Goal: Task Accomplishment & Management: Use online tool/utility

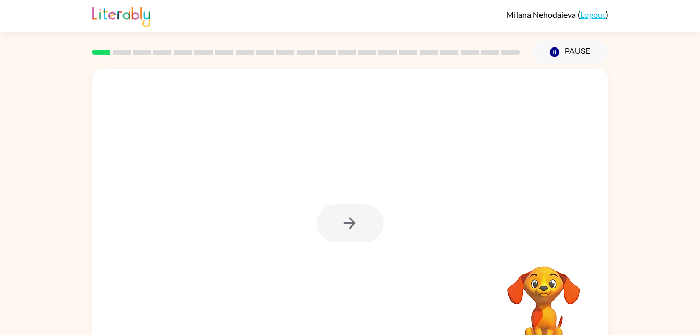
click at [363, 223] on div at bounding box center [350, 223] width 67 height 38
click at [376, 231] on button "button" at bounding box center [350, 223] width 67 height 38
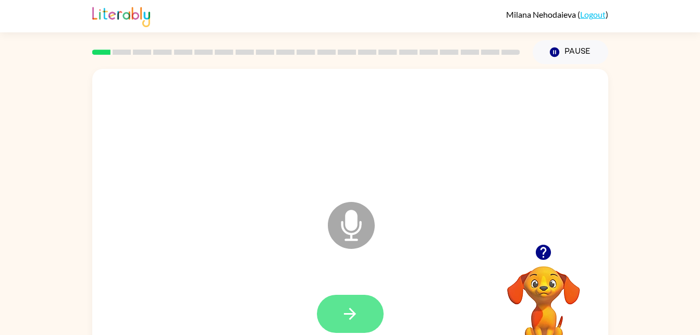
click at [365, 313] on button "button" at bounding box center [350, 314] width 67 height 38
click at [349, 290] on div at bounding box center [350, 313] width 495 height 85
click at [350, 301] on button "button" at bounding box center [350, 314] width 67 height 38
click at [374, 314] on button "button" at bounding box center [350, 314] width 67 height 38
drag, startPoint x: 362, startPoint y: 316, endPoint x: 291, endPoint y: 278, distance: 80.0
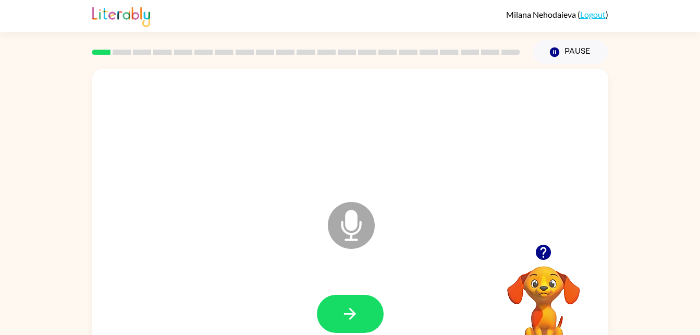
click at [291, 278] on div at bounding box center [350, 313] width 495 height 85
click at [374, 317] on button "button" at bounding box center [350, 314] width 67 height 38
drag, startPoint x: 346, startPoint y: 316, endPoint x: 295, endPoint y: 307, distance: 51.9
click at [295, 307] on div at bounding box center [350, 313] width 495 height 85
click at [338, 328] on button "button" at bounding box center [350, 314] width 67 height 38
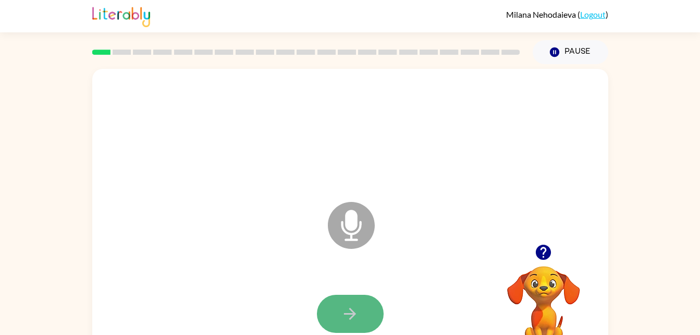
click at [363, 317] on button "button" at bounding box center [350, 314] width 67 height 38
click at [372, 308] on button "button" at bounding box center [350, 314] width 67 height 38
click at [351, 316] on icon "button" at bounding box center [350, 314] width 12 height 12
click at [355, 310] on icon "button" at bounding box center [350, 313] width 18 height 18
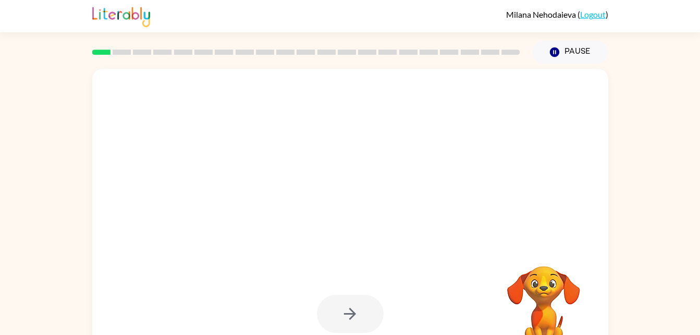
click at [352, 323] on div at bounding box center [350, 314] width 67 height 38
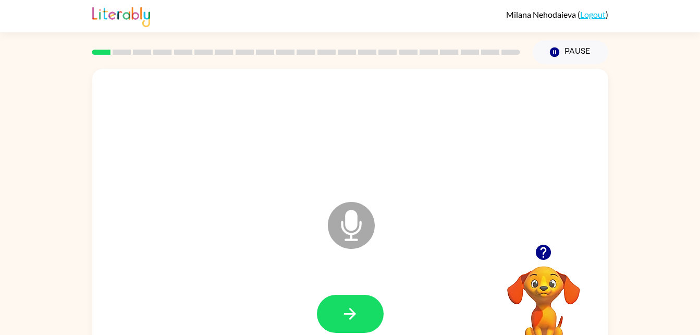
click at [352, 323] on button "button" at bounding box center [350, 314] width 67 height 38
click at [265, 276] on div at bounding box center [350, 313] width 495 height 85
click at [331, 299] on button "button" at bounding box center [350, 314] width 67 height 38
click at [353, 226] on icon "Microphone The Microphone is here when it is your turn to talk" at bounding box center [403, 238] width 156 height 78
click at [354, 316] on icon "button" at bounding box center [350, 313] width 18 height 18
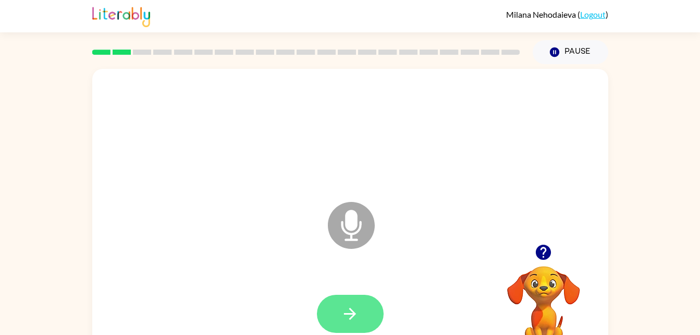
click at [377, 313] on button "button" at bounding box center [350, 314] width 67 height 38
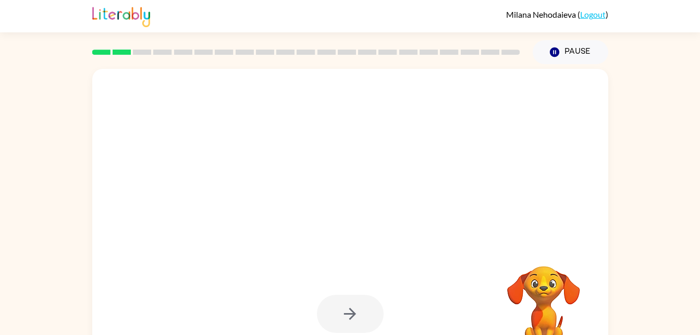
click at [378, 313] on div at bounding box center [350, 314] width 67 height 38
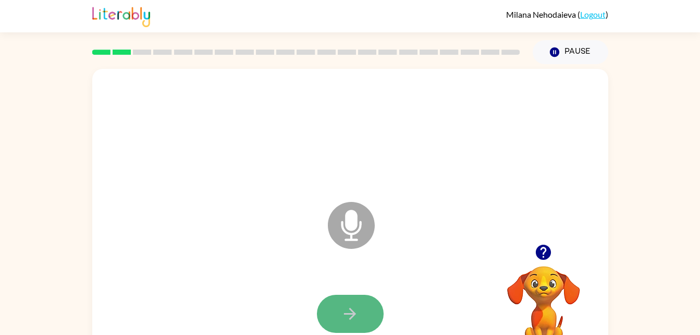
click at [367, 313] on button "button" at bounding box center [350, 314] width 67 height 38
click at [371, 318] on button "button" at bounding box center [350, 314] width 67 height 38
click at [377, 324] on button "button" at bounding box center [350, 314] width 67 height 38
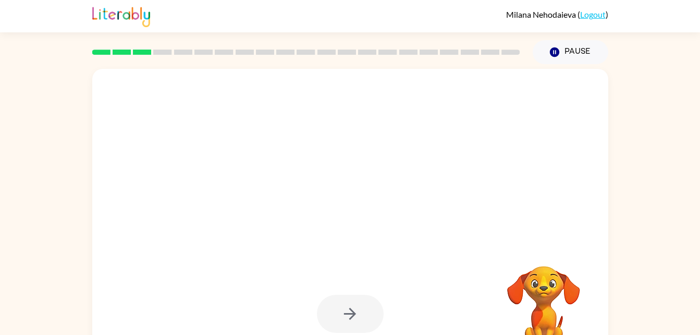
click at [367, 323] on div at bounding box center [350, 314] width 67 height 38
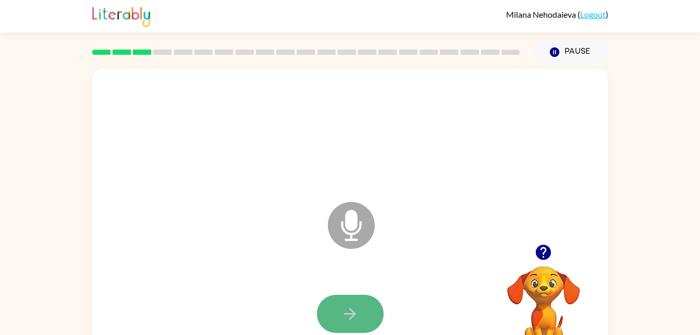
click at [373, 324] on button "button" at bounding box center [350, 314] width 67 height 38
drag, startPoint x: 373, startPoint y: 324, endPoint x: 300, endPoint y: 313, distance: 73.3
click at [300, 313] on div at bounding box center [350, 313] width 495 height 85
click at [348, 320] on icon "button" at bounding box center [350, 313] width 18 height 18
click at [361, 311] on button "button" at bounding box center [350, 314] width 67 height 38
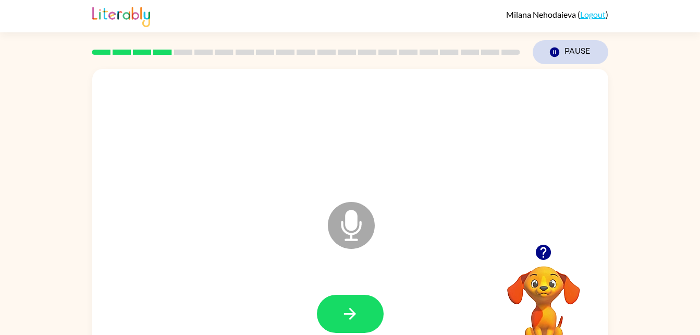
click at [554, 44] on button "Pause Pause" at bounding box center [571, 52] width 76 height 24
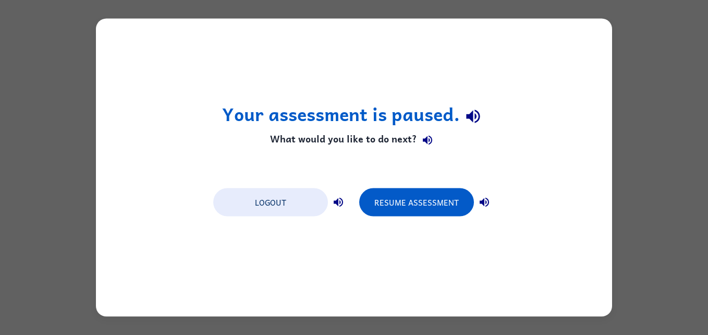
click at [589, 108] on div "Your assessment is paused. What would you like to do next? Logout Resume Assess…" at bounding box center [354, 168] width 516 height 298
click at [437, 204] on button "Resume Assessment" at bounding box center [416, 202] width 115 height 28
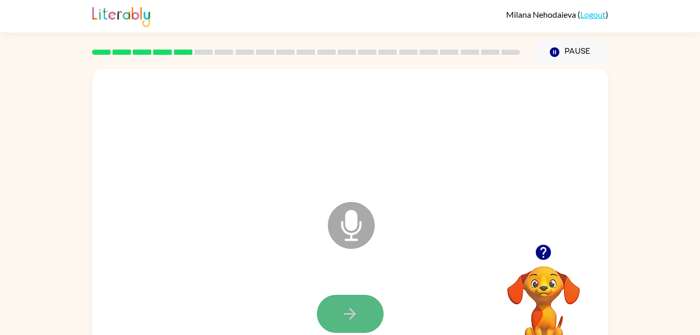
click at [336, 322] on button "button" at bounding box center [350, 314] width 67 height 38
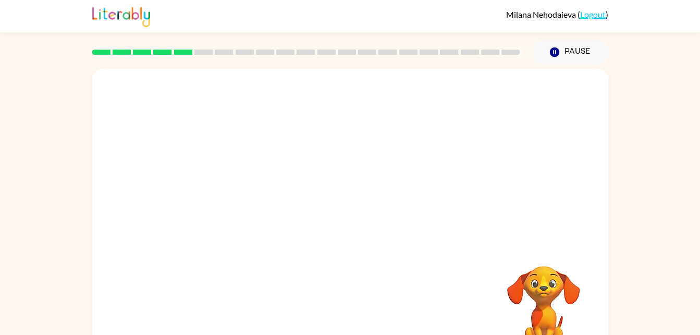
click at [437, 315] on div "Your browser must support playing .mp4 files to use Literably. Please try using…" at bounding box center [350, 218] width 516 height 298
click at [461, 229] on div at bounding box center [350, 156] width 516 height 175
click at [595, 110] on div at bounding box center [350, 156] width 516 height 175
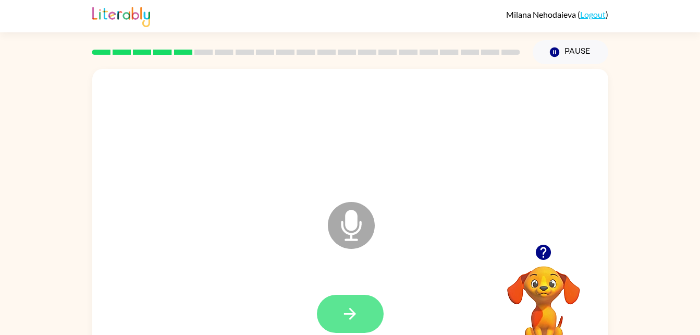
click at [362, 313] on button "button" at bounding box center [350, 314] width 67 height 38
click at [373, 309] on button "button" at bounding box center [350, 314] width 67 height 38
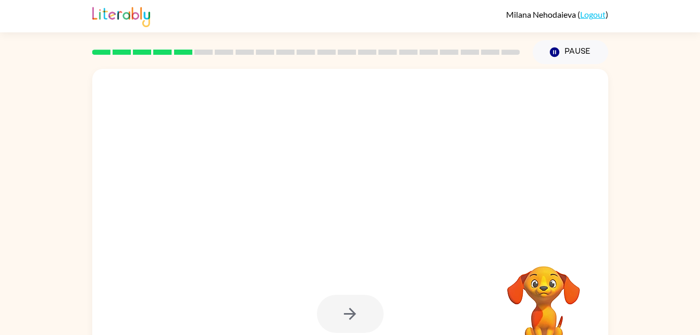
click at [361, 312] on div at bounding box center [350, 314] width 67 height 38
click at [362, 311] on div at bounding box center [350, 314] width 67 height 38
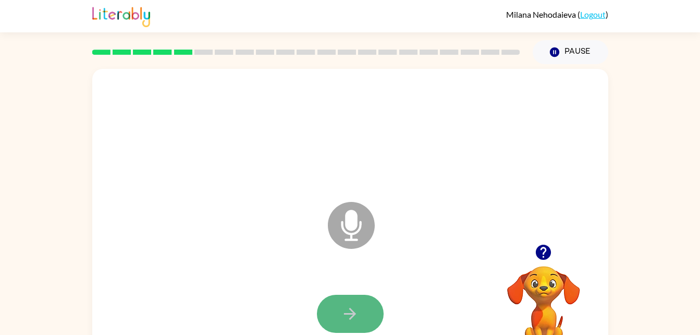
click at [365, 313] on button "button" at bounding box center [350, 314] width 67 height 38
click at [364, 315] on button "button" at bounding box center [350, 314] width 67 height 38
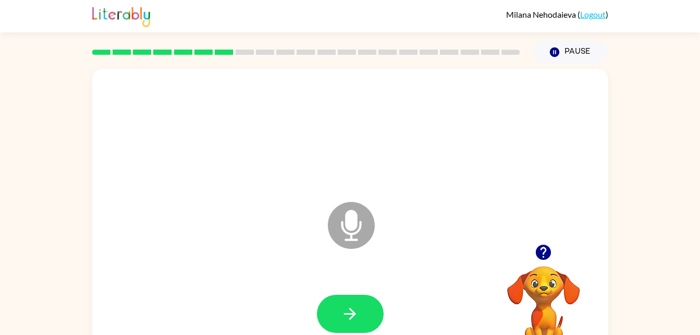
drag, startPoint x: 368, startPoint y: 313, endPoint x: 349, endPoint y: 315, distance: 19.4
click at [349, 315] on icon "button" at bounding box center [350, 313] width 18 height 18
click at [349, 315] on div at bounding box center [350, 314] width 67 height 38
click at [351, 316] on icon "button" at bounding box center [350, 313] width 18 height 18
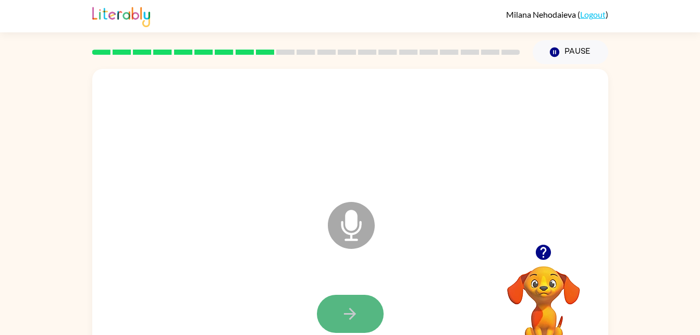
click at [365, 319] on button "button" at bounding box center [350, 314] width 67 height 38
drag, startPoint x: 374, startPoint y: 321, endPoint x: 364, endPoint y: 322, distance: 9.4
click at [364, 322] on button "button" at bounding box center [350, 314] width 67 height 38
click at [541, 323] on video "Your browser must support playing .mp4 files to use Literably. Please try using…" at bounding box center [544, 302] width 104 height 104
click at [357, 316] on icon "button" at bounding box center [350, 313] width 18 height 18
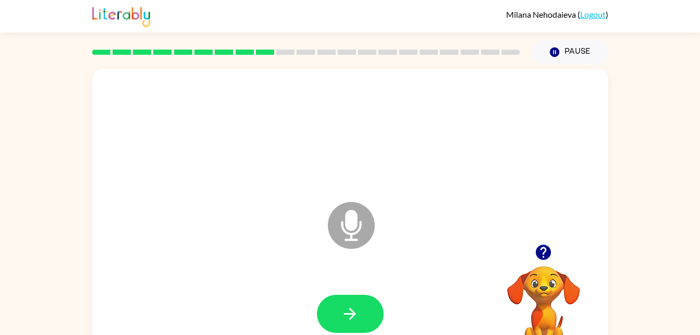
drag, startPoint x: 348, startPoint y: 308, endPoint x: 330, endPoint y: 257, distance: 53.6
click at [581, 156] on div at bounding box center [350, 132] width 495 height 85
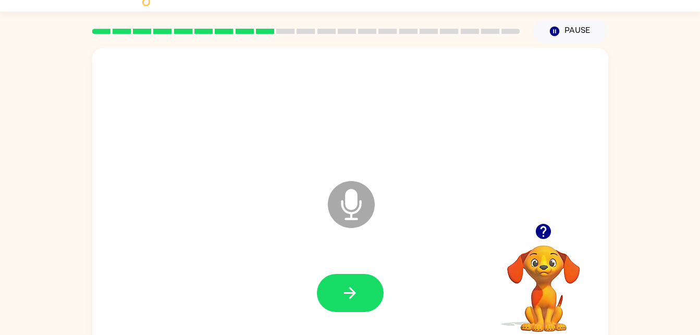
scroll to position [32, 0]
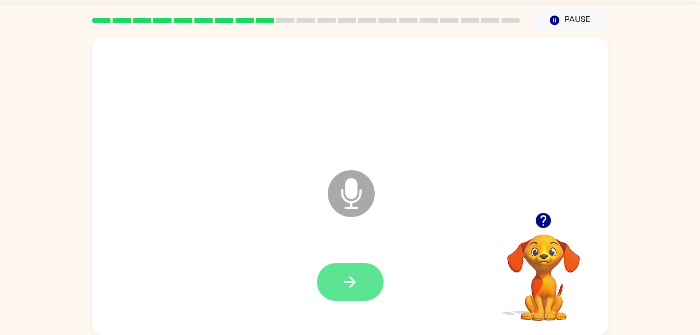
click at [351, 284] on icon "button" at bounding box center [350, 282] width 18 height 18
drag, startPoint x: 351, startPoint y: 304, endPoint x: 344, endPoint y: 277, distance: 28.6
click at [344, 277] on div at bounding box center [350, 281] width 495 height 85
drag, startPoint x: 345, startPoint y: 283, endPoint x: 333, endPoint y: 285, distance: 12.7
click at [333, 285] on button "button" at bounding box center [350, 282] width 67 height 38
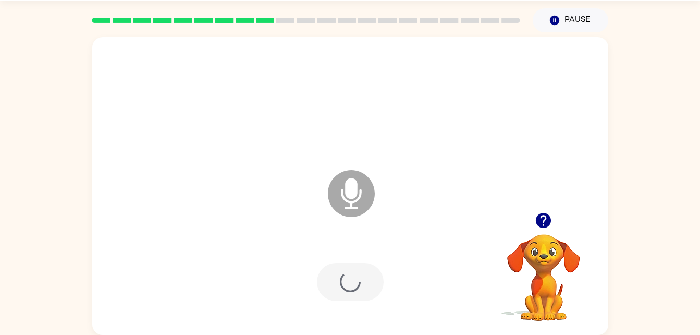
click at [333, 285] on div at bounding box center [350, 282] width 67 height 38
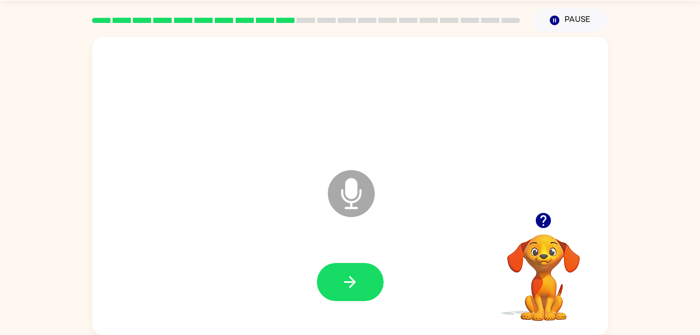
drag, startPoint x: 346, startPoint y: 290, endPoint x: 340, endPoint y: 301, distance: 11.9
click at [340, 301] on div at bounding box center [350, 281] width 495 height 85
click at [340, 292] on button "button" at bounding box center [350, 282] width 67 height 38
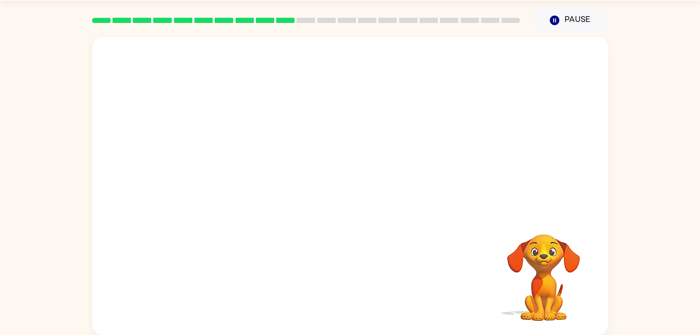
click at [340, 292] on div at bounding box center [350, 281] width 495 height 85
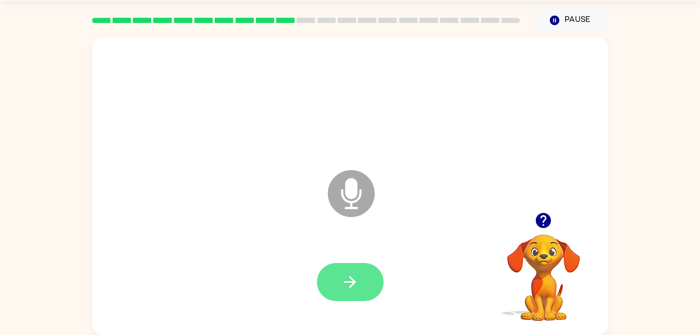
click at [341, 290] on icon "button" at bounding box center [350, 282] width 18 height 18
click at [348, 293] on button "button" at bounding box center [350, 282] width 67 height 38
drag, startPoint x: 345, startPoint y: 288, endPoint x: 328, endPoint y: 288, distance: 17.2
click at [328, 288] on button "button" at bounding box center [350, 282] width 67 height 38
click at [347, 286] on icon "button" at bounding box center [350, 282] width 18 height 18
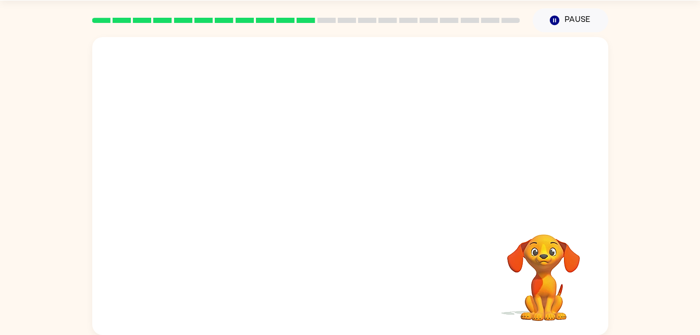
click at [542, 266] on video "Your browser must support playing .mp4 files to use Literably. Please try using…" at bounding box center [544, 270] width 104 height 104
click at [546, 245] on video "Your browser must support playing .mp4 files to use Literably. Please try using…" at bounding box center [544, 270] width 104 height 104
click at [540, 245] on video "Your browser must support playing .mp4 files to use Literably. Please try using…" at bounding box center [544, 270] width 104 height 104
click at [542, 250] on video "Your browser must support playing .mp4 files to use Literably. Please try using…" at bounding box center [544, 270] width 104 height 104
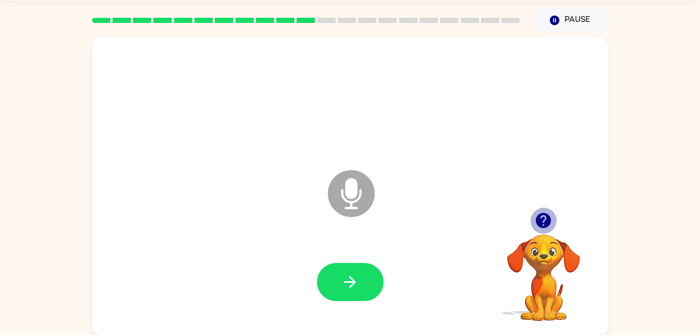
click at [537, 228] on icon "button" at bounding box center [543, 220] width 18 height 18
click at [542, 217] on icon "button" at bounding box center [543, 220] width 18 height 18
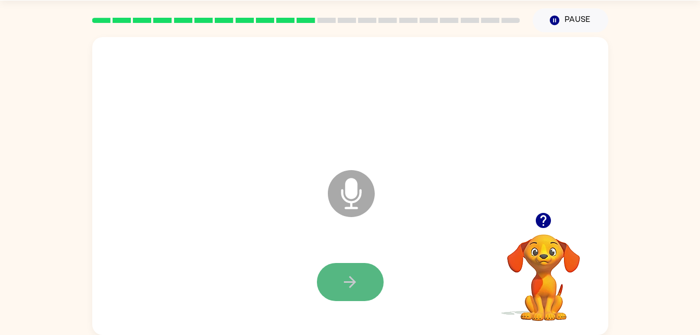
click at [359, 276] on icon "button" at bounding box center [350, 282] width 18 height 18
click at [365, 294] on button "button" at bounding box center [350, 282] width 67 height 38
click at [361, 283] on button "button" at bounding box center [350, 282] width 67 height 38
click at [352, 260] on div at bounding box center [350, 281] width 495 height 85
click at [345, 190] on icon at bounding box center [351, 193] width 47 height 47
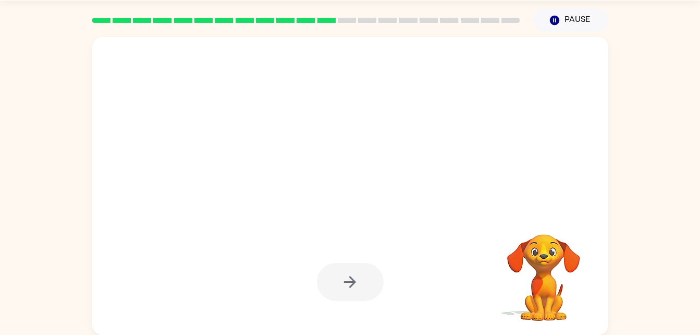
drag, startPoint x: 345, startPoint y: 190, endPoint x: 337, endPoint y: 124, distance: 66.6
click at [337, 124] on div at bounding box center [350, 100] width 495 height 85
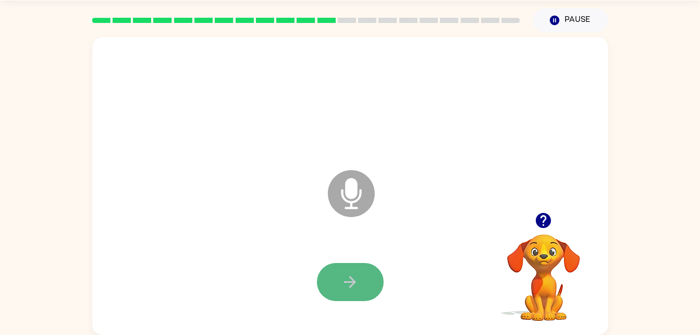
click at [371, 275] on button "button" at bounding box center [350, 282] width 67 height 38
drag, startPoint x: 375, startPoint y: 275, endPoint x: 350, endPoint y: 289, distance: 28.3
click at [350, 289] on icon "button" at bounding box center [350, 282] width 18 height 18
click at [365, 290] on button "button" at bounding box center [350, 282] width 67 height 38
click at [546, 218] on icon "button" at bounding box center [543, 220] width 18 height 18
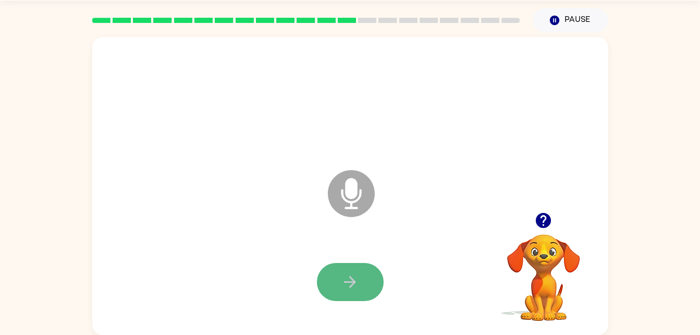
click at [377, 285] on button "button" at bounding box center [350, 282] width 67 height 38
click at [370, 281] on button "button" at bounding box center [350, 282] width 67 height 38
click at [371, 285] on button "button" at bounding box center [350, 282] width 67 height 38
click at [360, 290] on button "button" at bounding box center [350, 282] width 67 height 38
click at [354, 278] on icon "button" at bounding box center [350, 282] width 18 height 18
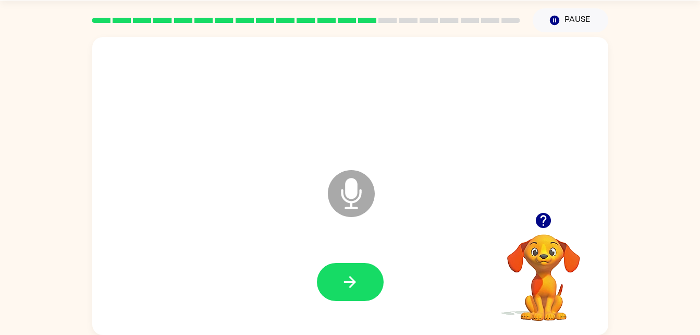
drag, startPoint x: 354, startPoint y: 278, endPoint x: 347, endPoint y: 275, distance: 7.5
click at [347, 275] on icon "button" at bounding box center [350, 282] width 18 height 18
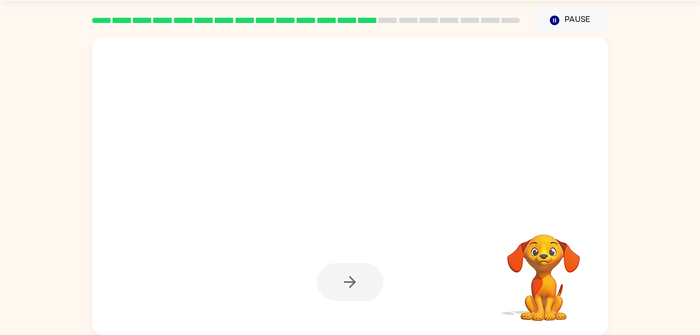
click at [347, 275] on div at bounding box center [350, 282] width 67 height 38
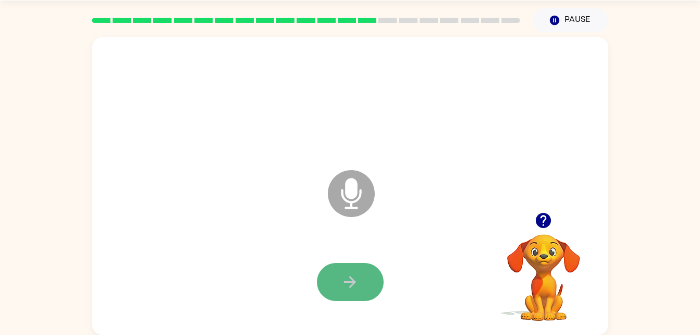
click at [346, 277] on icon "button" at bounding box center [350, 282] width 18 height 18
click at [344, 278] on icon "button" at bounding box center [350, 282] width 18 height 18
click at [365, 290] on button "button" at bounding box center [350, 282] width 67 height 38
click at [375, 276] on button "button" at bounding box center [350, 282] width 67 height 38
click at [370, 278] on button "button" at bounding box center [350, 282] width 67 height 38
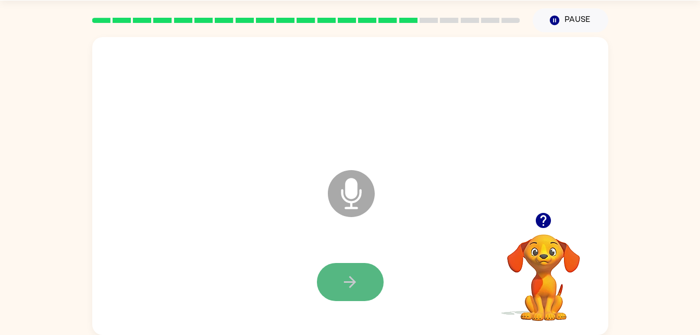
click at [366, 290] on button "button" at bounding box center [350, 282] width 67 height 38
click at [358, 297] on button "button" at bounding box center [350, 282] width 67 height 38
drag, startPoint x: 377, startPoint y: 281, endPoint x: 363, endPoint y: 279, distance: 14.7
click at [363, 279] on button "button" at bounding box center [350, 282] width 67 height 38
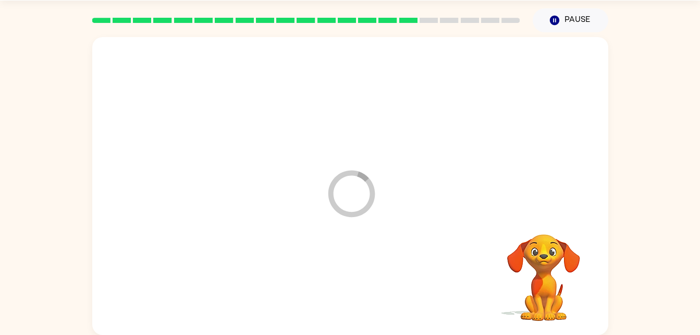
click at [363, 279] on div at bounding box center [350, 281] width 495 height 85
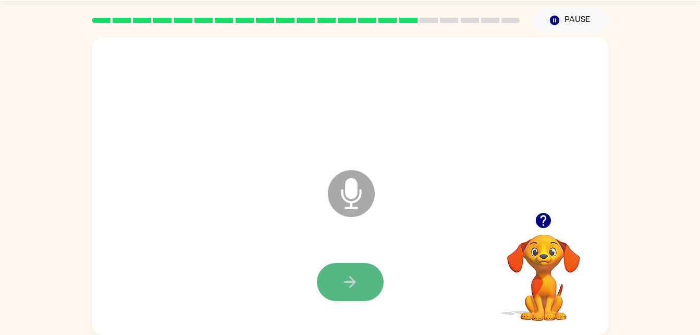
click at [364, 281] on button "button" at bounding box center [350, 282] width 67 height 38
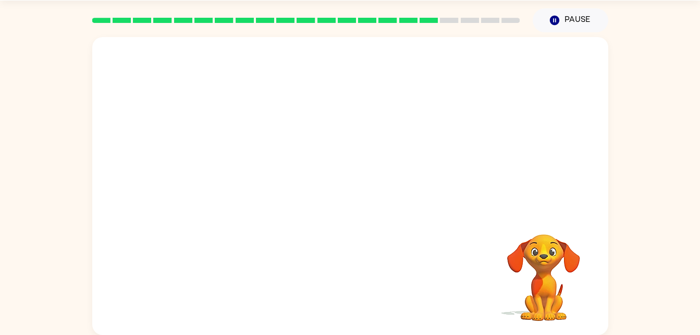
click at [549, 272] on video "Your browser must support playing .mp4 files to use Literably. Please try using…" at bounding box center [544, 270] width 104 height 104
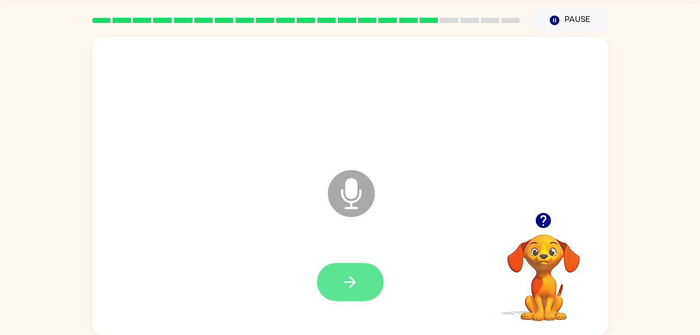
click at [364, 285] on button "button" at bounding box center [350, 282] width 67 height 38
drag, startPoint x: 348, startPoint y: 281, endPoint x: 328, endPoint y: 287, distance: 20.6
click at [328, 287] on button "button" at bounding box center [350, 282] width 67 height 38
click at [547, 221] on icon "button" at bounding box center [543, 220] width 15 height 15
click at [354, 283] on icon "button" at bounding box center [350, 282] width 12 height 12
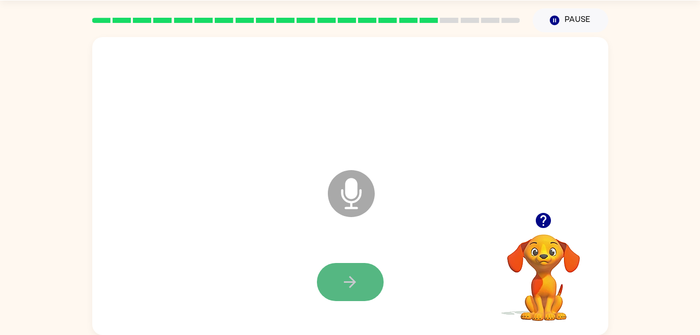
click at [367, 296] on button "button" at bounding box center [350, 282] width 67 height 38
drag, startPoint x: 361, startPoint y: 295, endPoint x: 309, endPoint y: 275, distance: 56.4
click at [309, 275] on div at bounding box center [350, 281] width 495 height 85
click at [324, 287] on button "button" at bounding box center [350, 282] width 67 height 38
click at [366, 284] on button "button" at bounding box center [350, 282] width 67 height 38
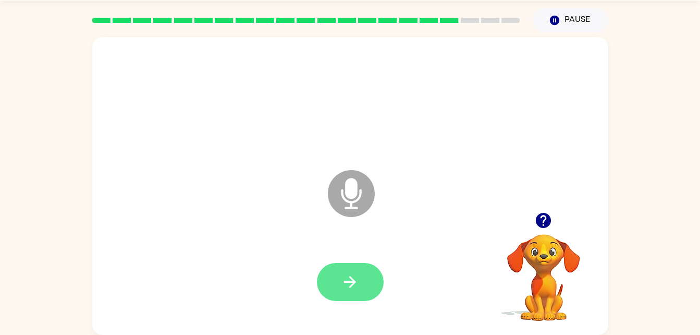
click at [374, 276] on button "button" at bounding box center [350, 282] width 67 height 38
click at [372, 283] on button "button" at bounding box center [350, 282] width 67 height 38
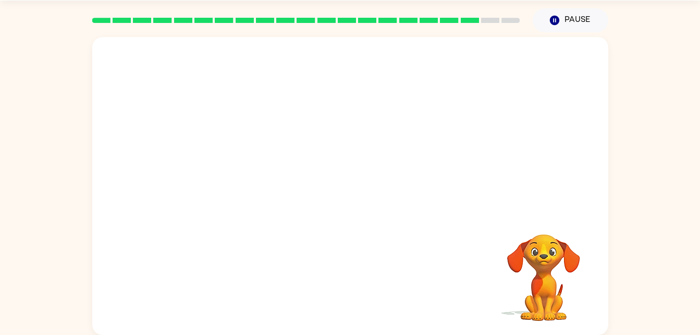
click at [372, 283] on div at bounding box center [350, 281] width 495 height 85
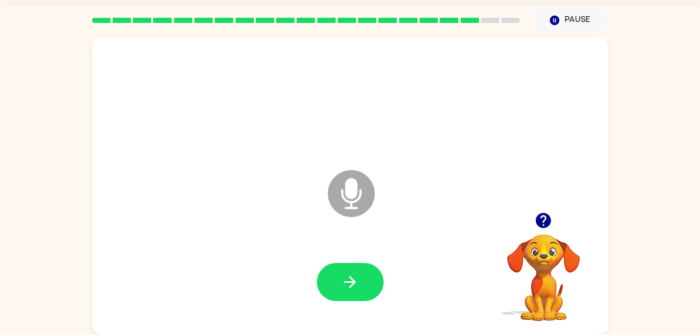
click at [372, 283] on button "button" at bounding box center [350, 282] width 67 height 38
click at [375, 284] on button "button" at bounding box center [350, 282] width 67 height 38
click at [355, 279] on icon "button" at bounding box center [350, 282] width 18 height 18
click at [373, 294] on button "button" at bounding box center [350, 282] width 67 height 38
click at [374, 275] on button "button" at bounding box center [350, 282] width 67 height 38
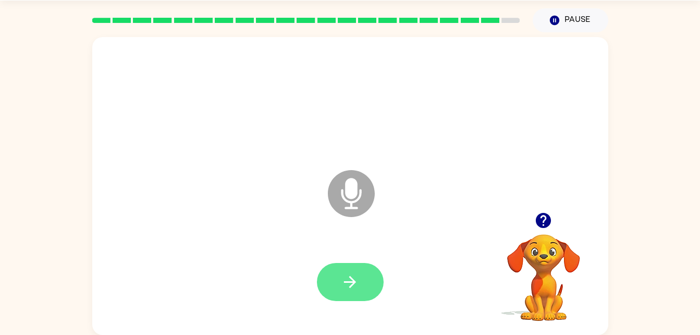
click at [352, 283] on icon "button" at bounding box center [350, 282] width 18 height 18
click at [367, 295] on button "button" at bounding box center [350, 282] width 67 height 38
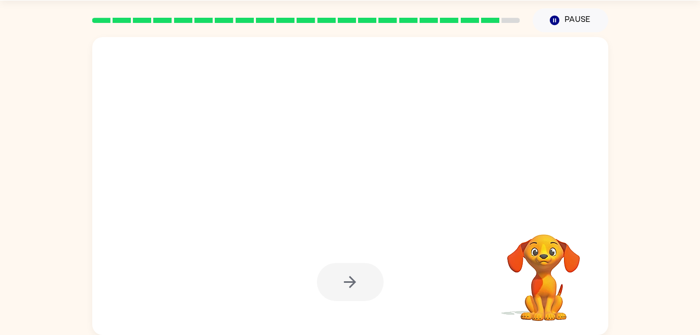
click at [360, 281] on div at bounding box center [350, 282] width 67 height 38
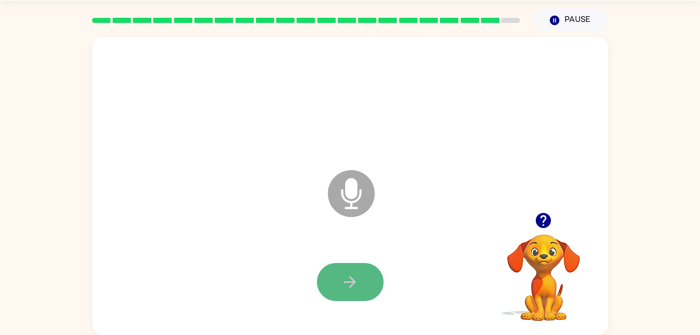
click at [360, 281] on button "button" at bounding box center [350, 282] width 67 height 38
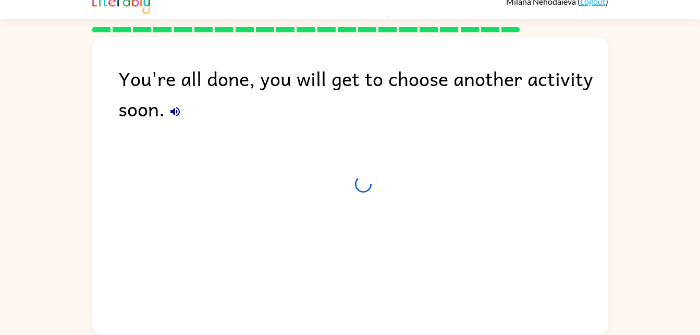
scroll to position [13, 0]
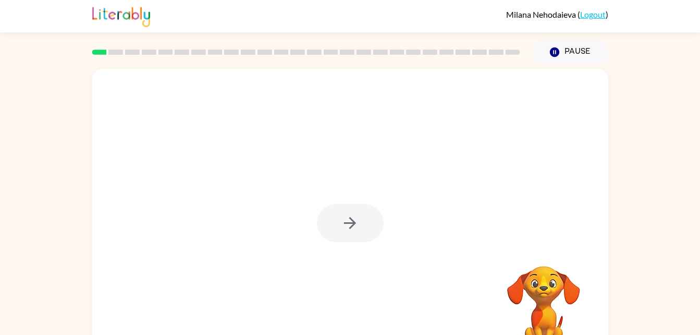
click at [345, 231] on div at bounding box center [350, 223] width 67 height 38
click at [330, 224] on button "button" at bounding box center [350, 223] width 67 height 38
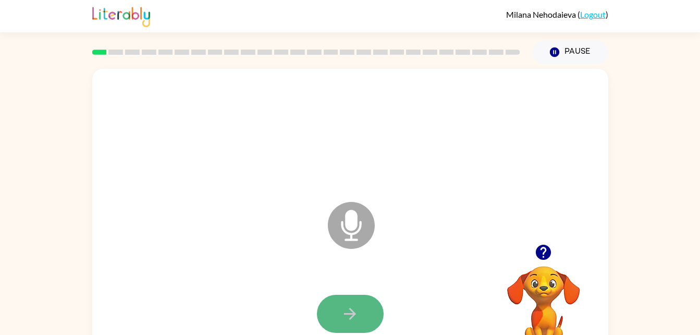
click at [354, 311] on icon "button" at bounding box center [350, 313] width 18 height 18
click at [333, 316] on button "button" at bounding box center [350, 314] width 67 height 38
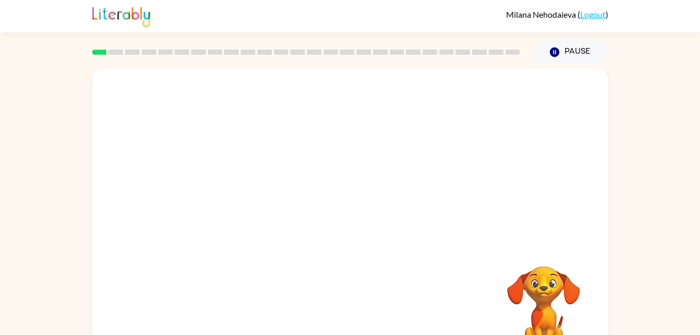
click at [316, 229] on div at bounding box center [350, 156] width 516 height 175
click at [346, 229] on div at bounding box center [350, 156] width 516 height 175
click at [345, 230] on div at bounding box center [350, 156] width 516 height 175
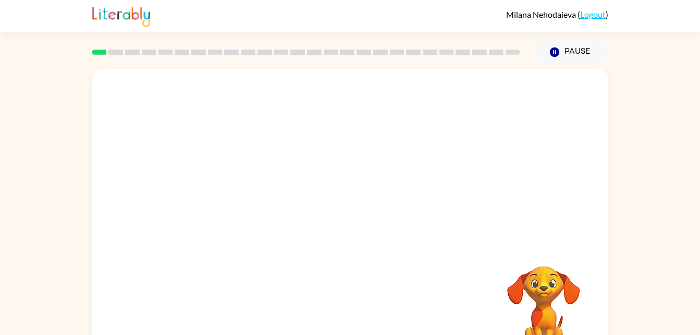
click at [345, 230] on div at bounding box center [350, 156] width 516 height 175
click at [580, 249] on div "Your browser must support playing .mp4 files to use Literably. Please try using…" at bounding box center [350, 218] width 516 height 298
click at [562, 316] on video "Your browser must support playing .mp4 files to use Literably. Please try using…" at bounding box center [544, 302] width 104 height 104
click at [543, 300] on video "Your browser must support playing .mp4 files to use Literably. Please try using…" at bounding box center [544, 302] width 104 height 104
click at [545, 274] on video "Your browser must support playing .mp4 files to use Literably. Please try using…" at bounding box center [544, 302] width 104 height 104
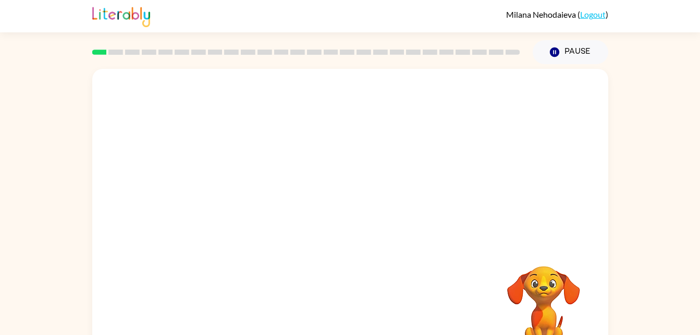
click at [530, 253] on video "Your browser must support playing .mp4 files to use Literably. Please try using…" at bounding box center [544, 302] width 104 height 104
click at [550, 272] on video "Your browser must support playing .mp4 files to use Literably. Please try using…" at bounding box center [544, 302] width 104 height 104
click at [322, 129] on div at bounding box center [350, 156] width 516 height 175
click at [323, 137] on div at bounding box center [350, 156] width 516 height 175
click at [344, 225] on div at bounding box center [350, 156] width 516 height 175
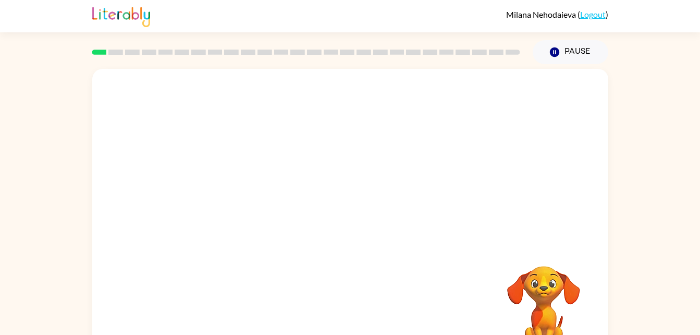
click at [532, 298] on video "Your browser must support playing .mp4 files to use Literably. Please try using…" at bounding box center [544, 302] width 104 height 104
click at [545, 296] on video "Your browser must support playing .mp4 files to use Literably. Please try using…" at bounding box center [544, 302] width 104 height 104
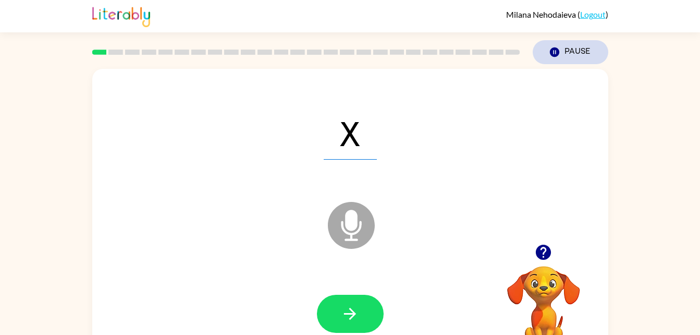
scroll to position [32, 0]
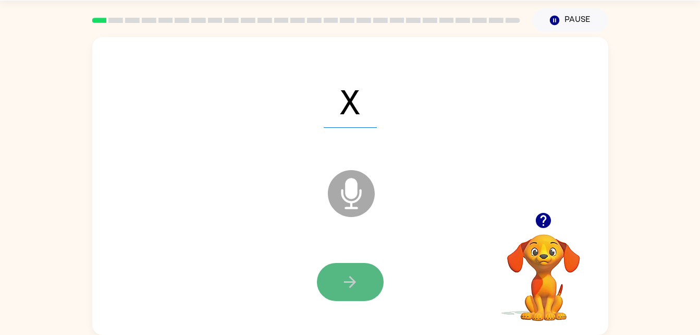
click at [375, 286] on button "button" at bounding box center [350, 282] width 67 height 38
click at [352, 276] on icon "button" at bounding box center [350, 282] width 18 height 18
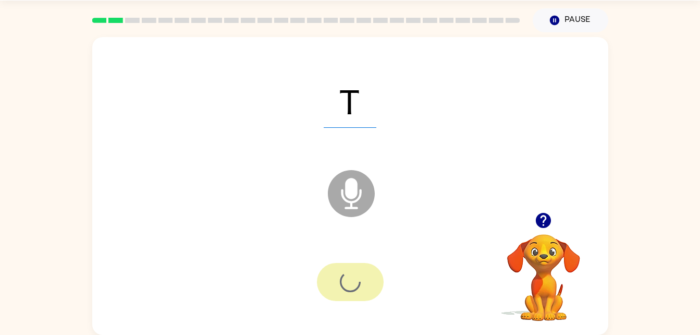
click at [352, 276] on div at bounding box center [350, 282] width 67 height 38
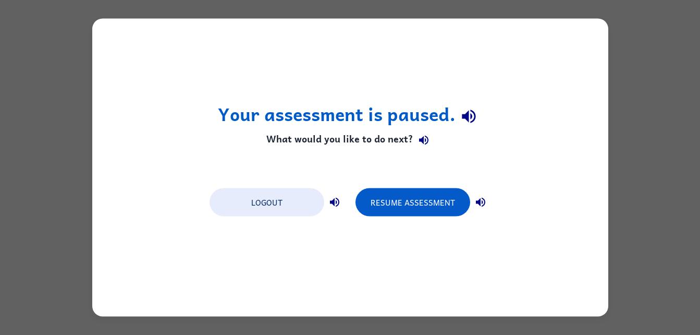
scroll to position [0, 0]
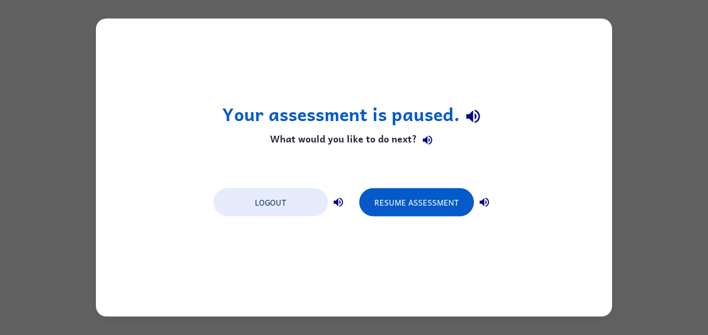
click at [663, 178] on div "Your assessment is paused. What would you like to do next? Logout Resume Assess…" at bounding box center [354, 167] width 708 height 335
click at [365, 199] on button "Resume Assessment" at bounding box center [416, 202] width 115 height 28
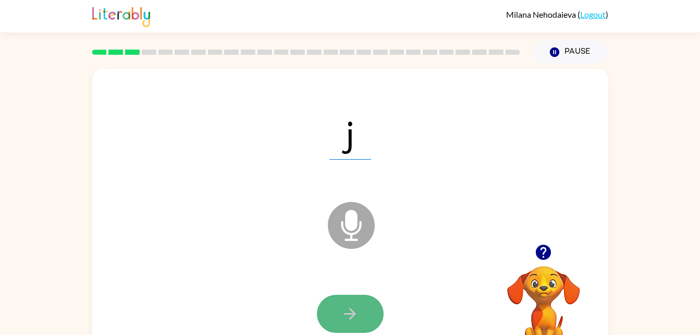
click at [349, 322] on icon "button" at bounding box center [350, 313] width 18 height 18
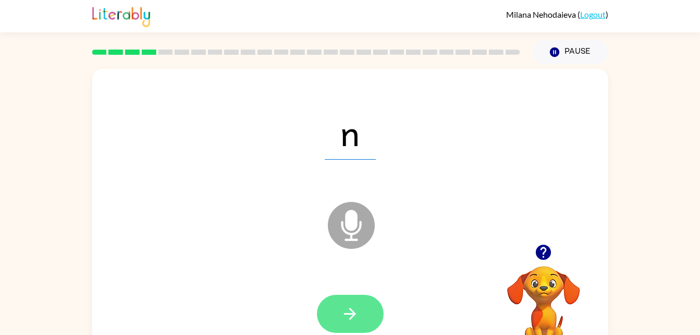
click at [352, 320] on icon "button" at bounding box center [350, 313] width 18 height 18
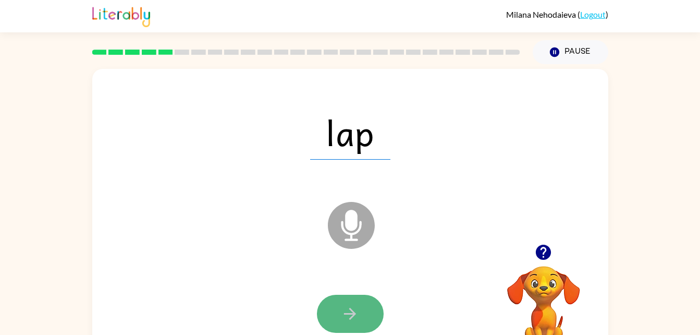
click at [365, 311] on button "button" at bounding box center [350, 314] width 67 height 38
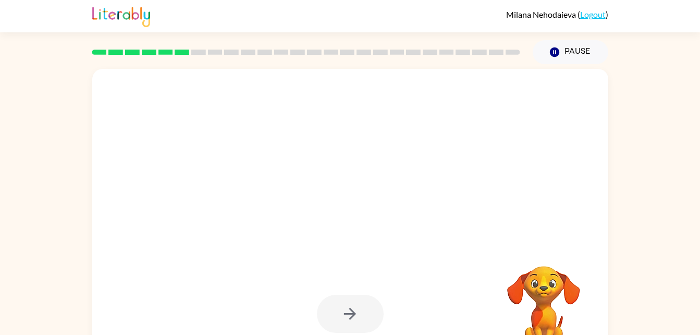
scroll to position [32, 0]
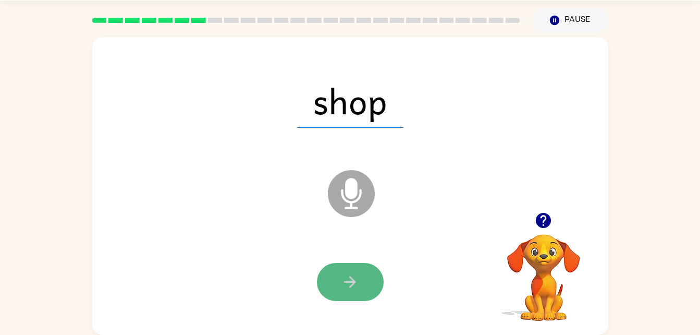
click at [361, 291] on button "button" at bounding box center [350, 282] width 67 height 38
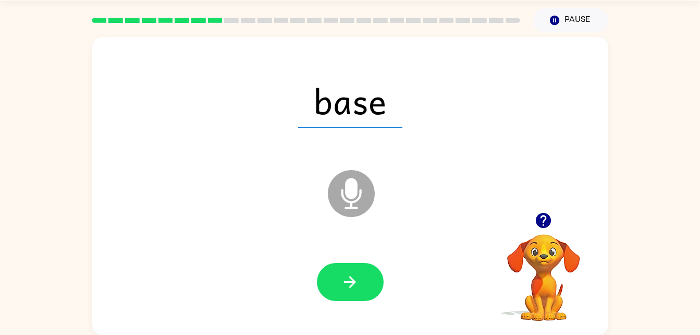
click at [362, 305] on div at bounding box center [350, 281] width 495 height 85
click at [360, 295] on button "button" at bounding box center [350, 282] width 67 height 38
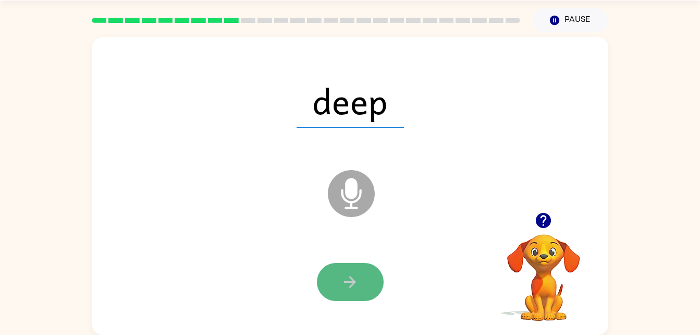
click at [360, 289] on button "button" at bounding box center [350, 282] width 67 height 38
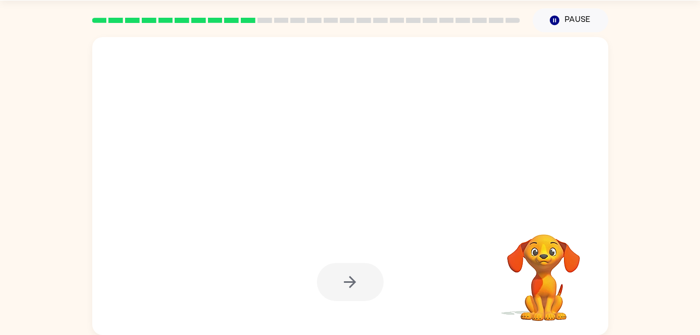
click at [366, 290] on div at bounding box center [350, 282] width 67 height 38
click at [360, 279] on div at bounding box center [350, 282] width 67 height 38
click at [357, 285] on div at bounding box center [350, 282] width 67 height 38
click at [362, 298] on div at bounding box center [350, 282] width 67 height 38
click at [351, 296] on div at bounding box center [350, 282] width 67 height 38
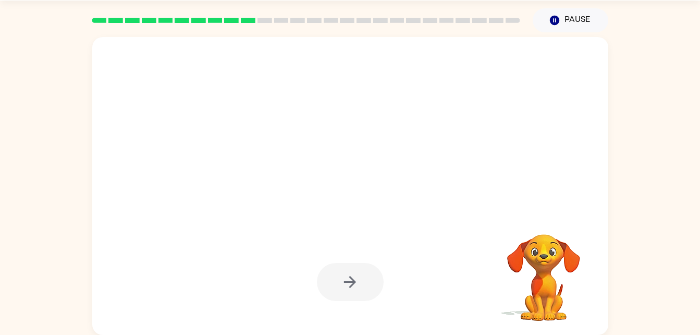
click at [342, 289] on div at bounding box center [350, 282] width 67 height 38
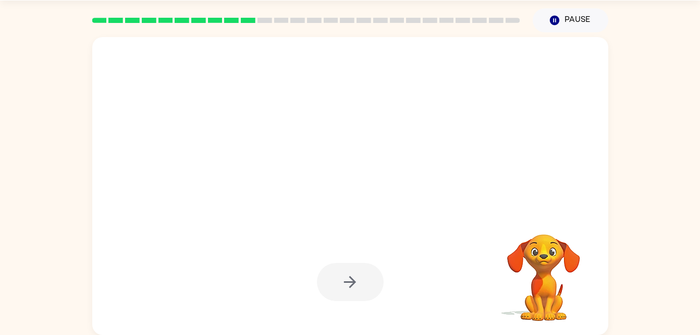
click at [342, 289] on div at bounding box center [350, 282] width 67 height 38
click at [542, 254] on video "Your browser must support playing .mp4 files to use Literably. Please try using…" at bounding box center [544, 270] width 104 height 104
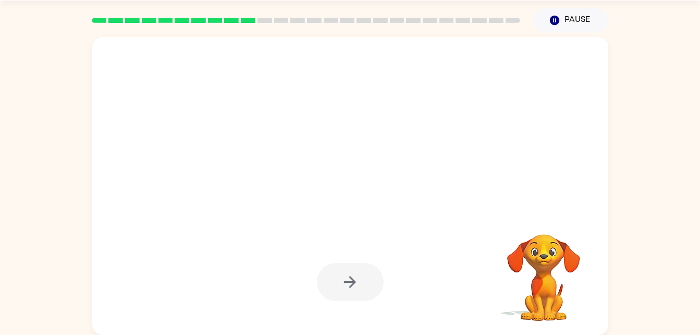
click at [342, 272] on div at bounding box center [350, 282] width 67 height 38
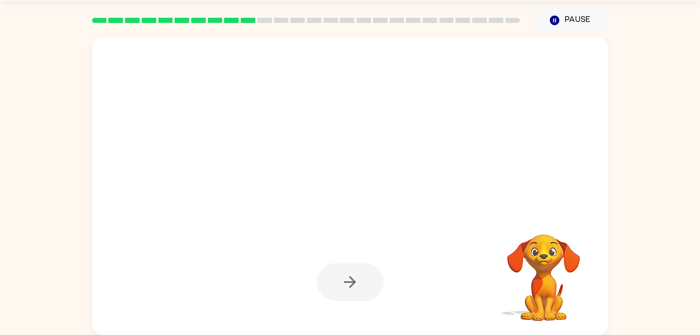
click at [342, 272] on div at bounding box center [350, 282] width 67 height 38
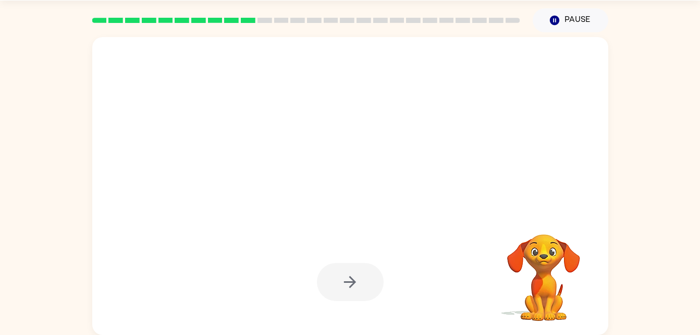
click at [342, 272] on div at bounding box center [350, 282] width 67 height 38
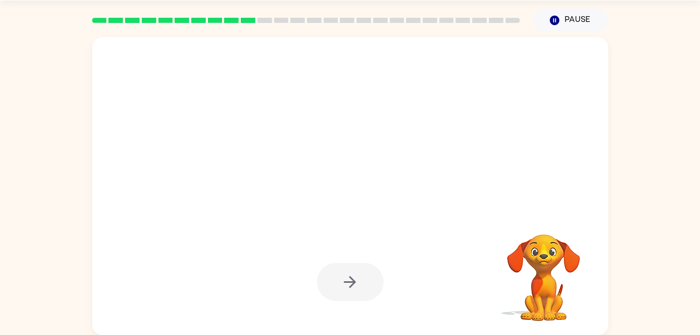
click at [342, 272] on div at bounding box center [350, 282] width 67 height 38
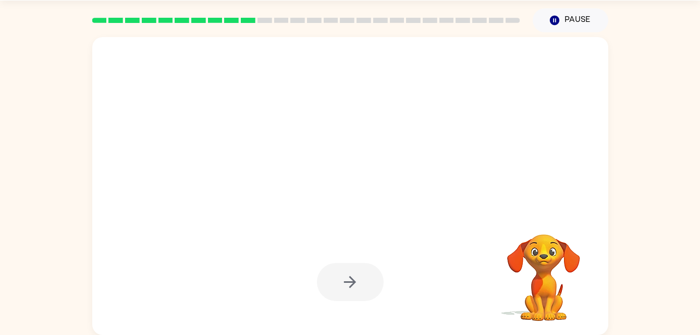
click at [342, 272] on div at bounding box center [350, 282] width 67 height 38
click at [371, 280] on div at bounding box center [350, 282] width 67 height 38
click at [378, 287] on div at bounding box center [350, 282] width 67 height 38
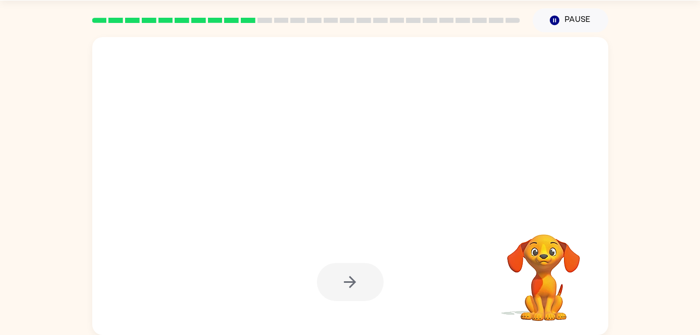
click at [378, 287] on div at bounding box center [350, 282] width 67 height 38
click at [272, 181] on div at bounding box center [325, 168] width 445 height 38
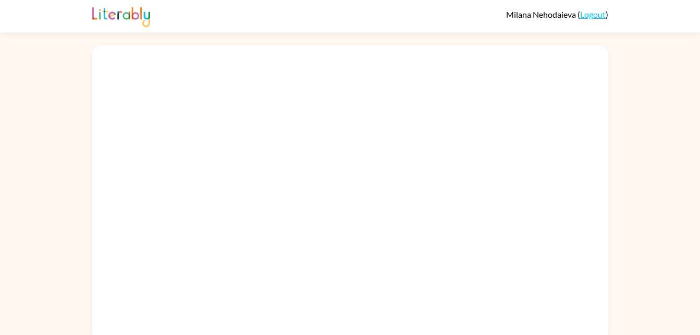
scroll to position [8, 0]
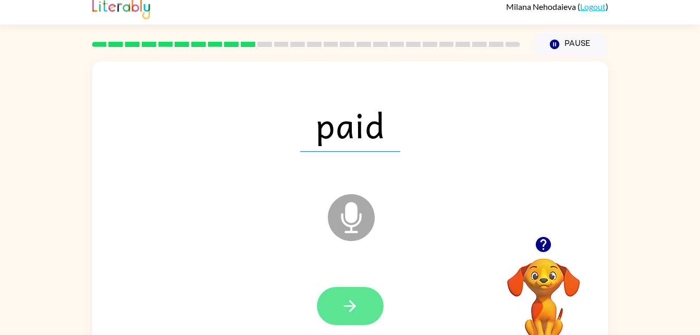
click at [366, 314] on button "button" at bounding box center [350, 306] width 67 height 38
click at [346, 305] on icon "button" at bounding box center [350, 306] width 12 height 12
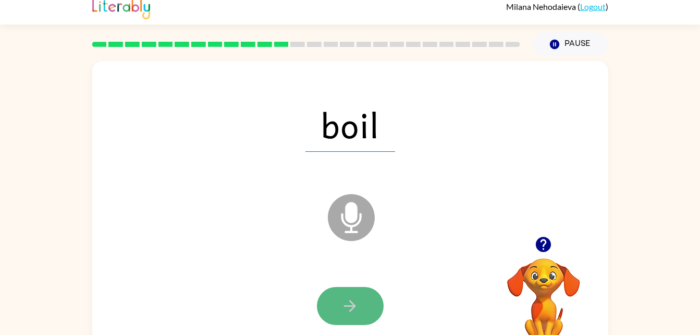
drag, startPoint x: 350, startPoint y: 306, endPoint x: 341, endPoint y: 307, distance: 8.4
click at [341, 307] on icon "button" at bounding box center [350, 306] width 18 height 18
click at [341, 307] on div at bounding box center [350, 306] width 67 height 38
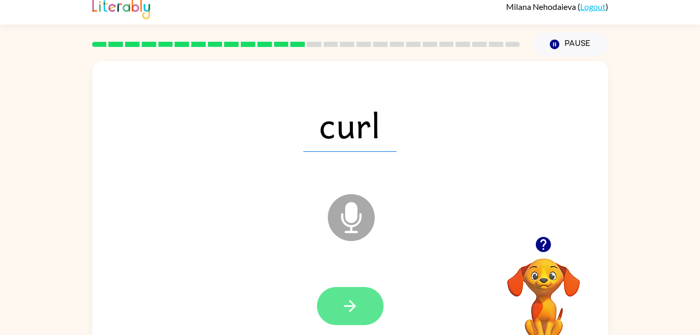
click at [346, 308] on icon "button" at bounding box center [350, 306] width 18 height 18
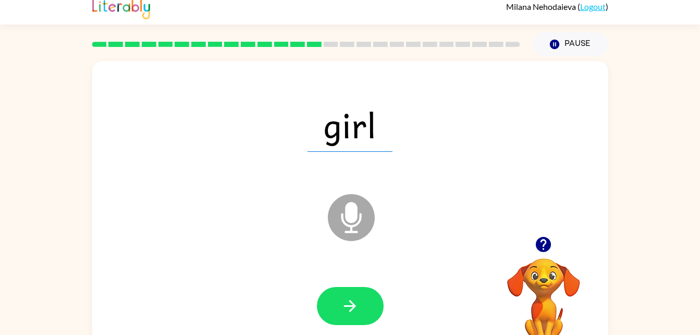
drag, startPoint x: 322, startPoint y: 322, endPoint x: 311, endPoint y: 300, distance: 24.2
click at [311, 300] on div at bounding box center [350, 305] width 495 height 85
click at [334, 304] on button "button" at bounding box center [350, 306] width 67 height 38
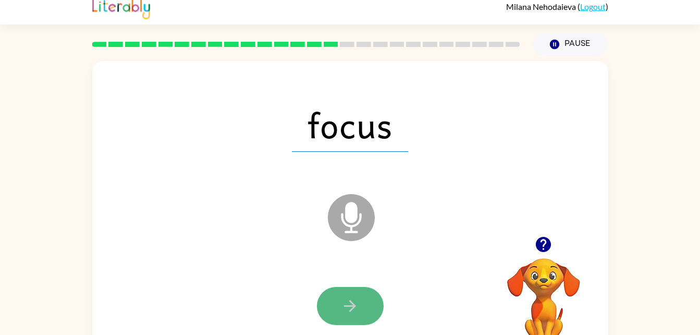
drag, startPoint x: 336, startPoint y: 308, endPoint x: 334, endPoint y: 313, distance: 6.1
drag, startPoint x: 334, startPoint y: 313, endPoint x: 334, endPoint y: 304, distance: 8.9
drag, startPoint x: 334, startPoint y: 304, endPoint x: 283, endPoint y: 271, distance: 60.9
click at [283, 271] on div at bounding box center [350, 305] width 495 height 85
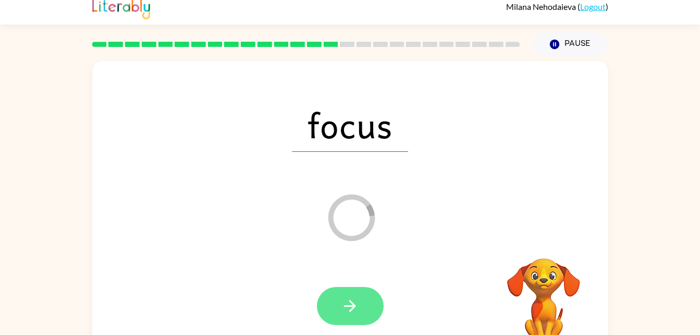
drag, startPoint x: 375, startPoint y: 301, endPoint x: 354, endPoint y: 294, distance: 21.9
click at [354, 294] on button "button" at bounding box center [350, 306] width 67 height 38
click at [354, 294] on div at bounding box center [350, 306] width 67 height 38
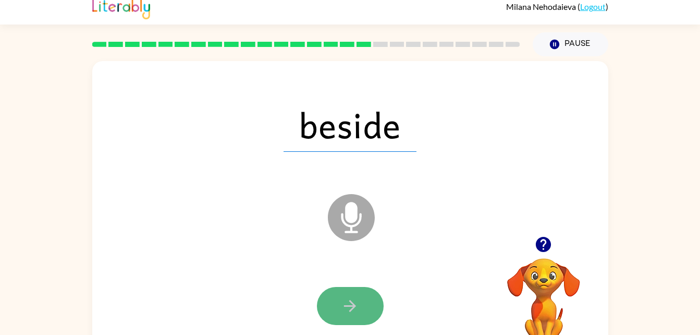
click at [362, 312] on button "button" at bounding box center [350, 306] width 67 height 38
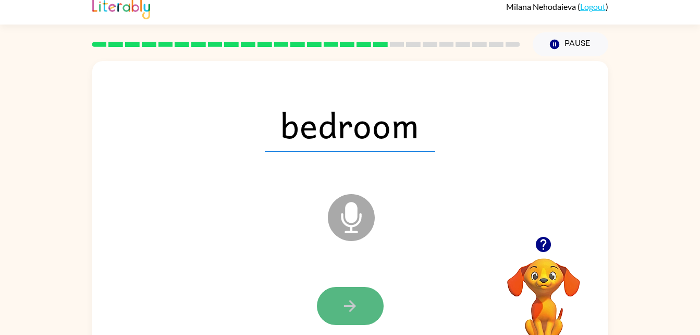
click at [383, 304] on button "button" at bounding box center [350, 306] width 67 height 38
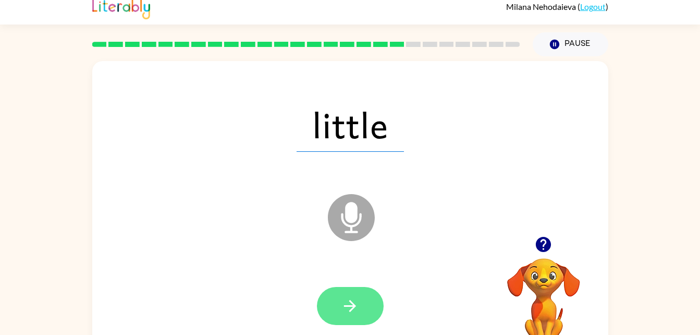
click at [344, 304] on icon "button" at bounding box center [350, 306] width 18 height 18
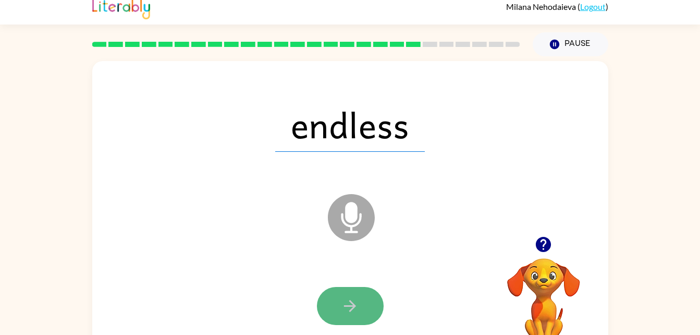
click at [346, 317] on button "button" at bounding box center [350, 306] width 67 height 38
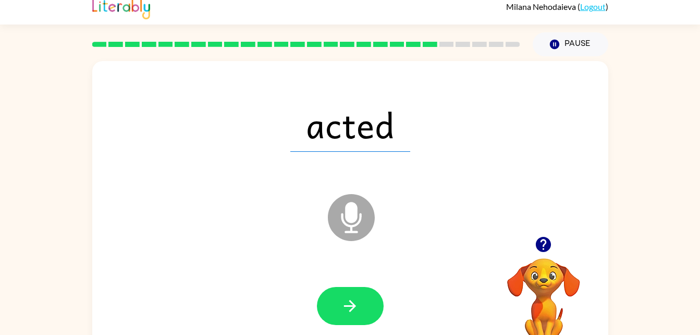
drag, startPoint x: 333, startPoint y: 300, endPoint x: 315, endPoint y: 295, distance: 18.5
drag, startPoint x: 315, startPoint y: 295, endPoint x: 329, endPoint y: 301, distance: 15.2
click at [329, 301] on button "button" at bounding box center [350, 306] width 67 height 38
click at [329, 301] on div at bounding box center [350, 306] width 67 height 38
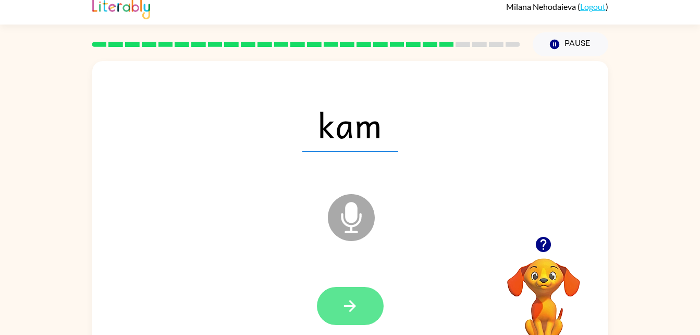
click at [373, 309] on button "button" at bounding box center [350, 306] width 67 height 38
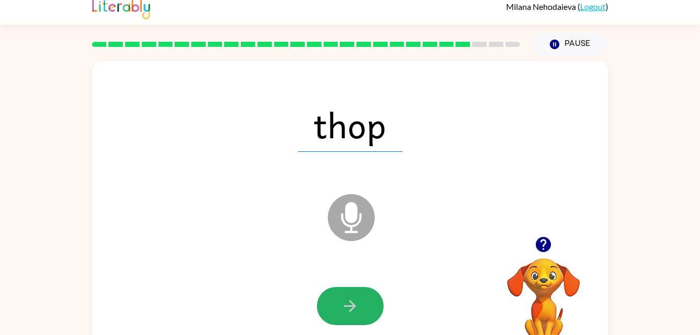
click at [359, 309] on button "button" at bounding box center [350, 306] width 67 height 38
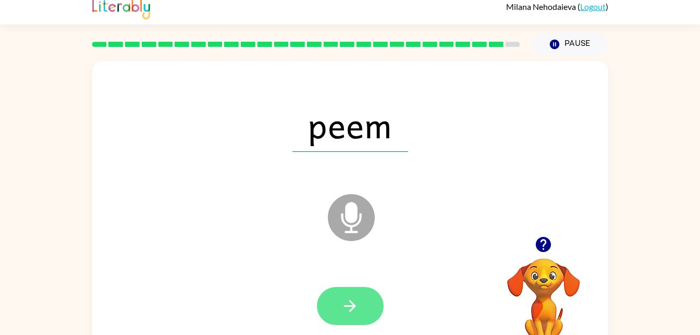
click at [366, 311] on button "button" at bounding box center [350, 306] width 67 height 38
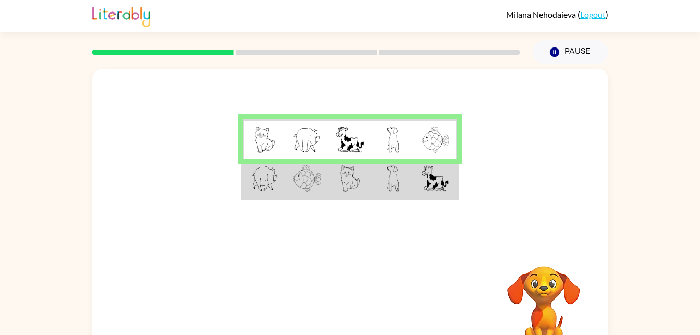
click at [285, 186] on td at bounding box center [264, 179] width 43 height 40
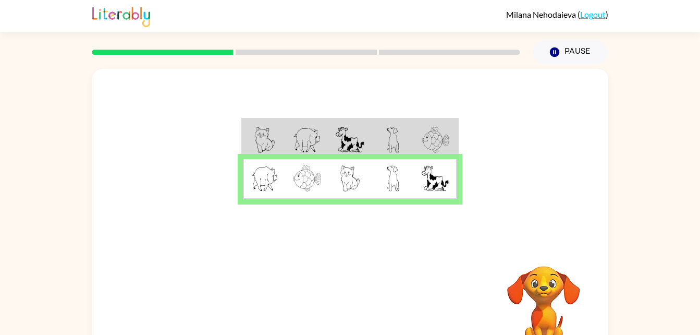
click at [295, 141] on img at bounding box center [307, 140] width 28 height 26
click at [297, 139] on img at bounding box center [307, 140] width 28 height 26
click at [340, 290] on button "button" at bounding box center [350, 308] width 67 height 38
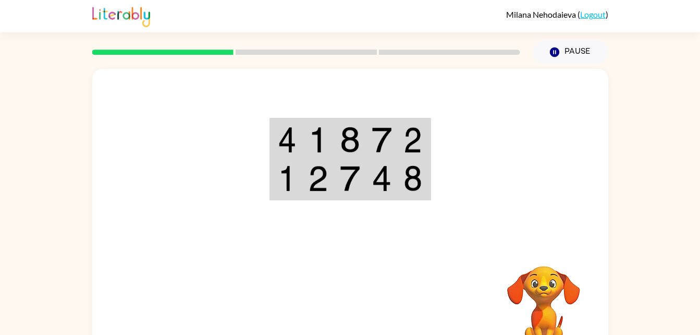
click at [336, 127] on td at bounding box center [350, 139] width 32 height 40
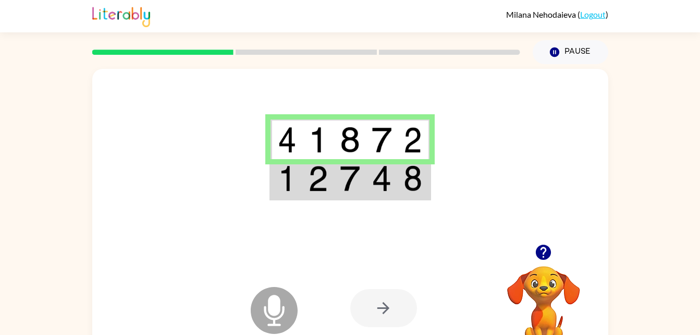
click at [296, 174] on img at bounding box center [287, 178] width 19 height 26
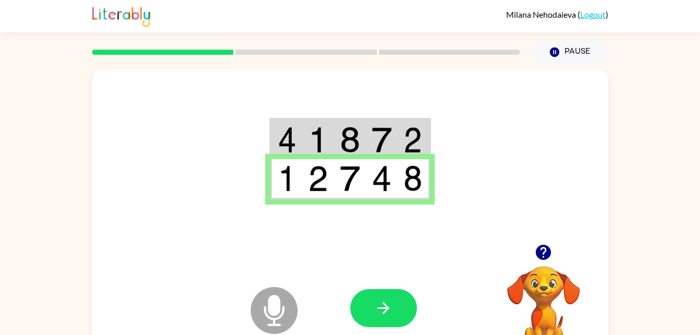
drag, startPoint x: 296, startPoint y: 174, endPoint x: 352, endPoint y: 185, distance: 57.3
click at [352, 185] on tr at bounding box center [350, 179] width 159 height 40
click at [404, 290] on button "button" at bounding box center [383, 308] width 67 height 38
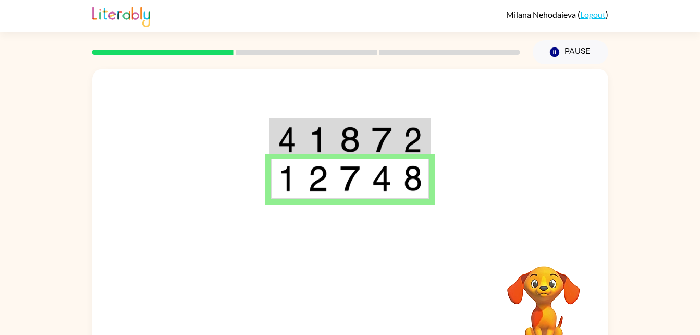
click at [334, 139] on td at bounding box center [318, 139] width 32 height 40
click at [338, 143] on td at bounding box center [350, 139] width 32 height 40
click at [336, 142] on td at bounding box center [350, 139] width 32 height 40
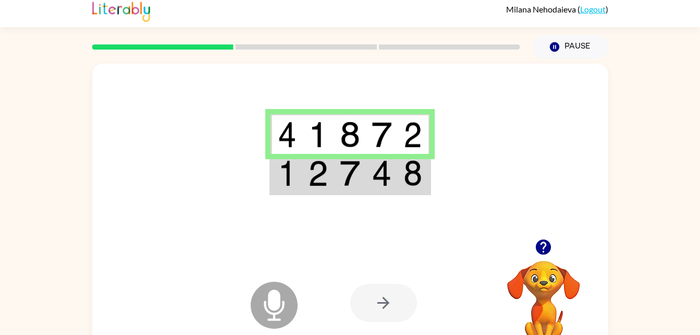
scroll to position [6, 0]
click at [318, 170] on img at bounding box center [318, 173] width 20 height 26
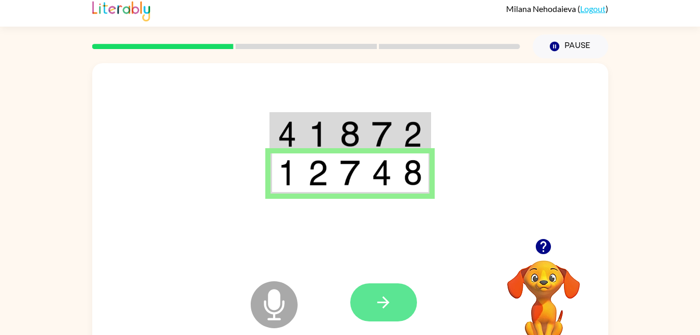
click at [386, 292] on button "button" at bounding box center [383, 302] width 67 height 38
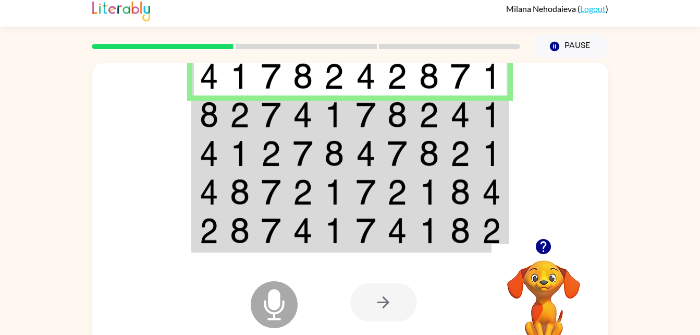
click at [342, 94] on td at bounding box center [334, 76] width 32 height 40
click at [345, 111] on td at bounding box center [334, 114] width 32 height 39
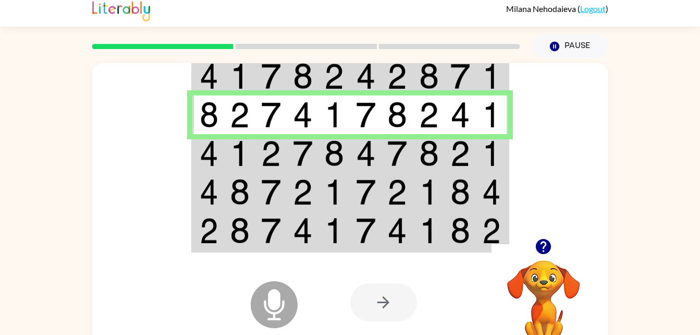
click at [372, 156] on img at bounding box center [366, 153] width 20 height 26
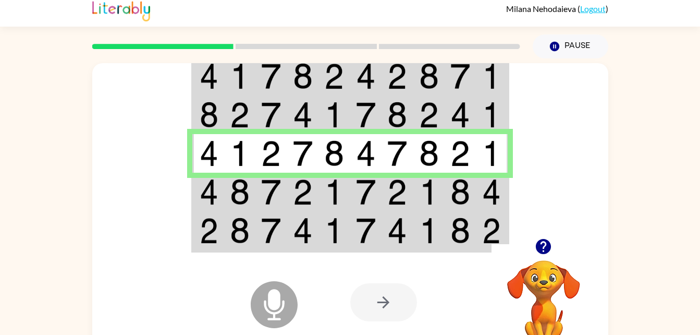
click at [374, 202] on img at bounding box center [366, 192] width 20 height 26
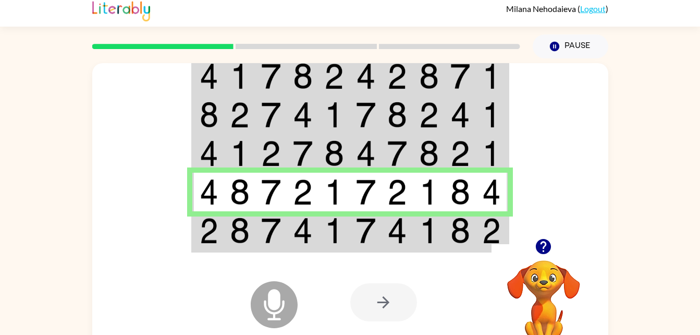
click at [377, 238] on td at bounding box center [366, 231] width 32 height 40
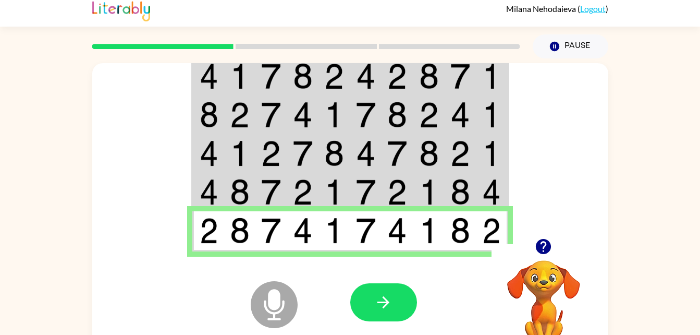
click at [361, 109] on img at bounding box center [366, 115] width 20 height 26
click at [350, 311] on div at bounding box center [383, 302] width 67 height 38
click at [368, 308] on button "button" at bounding box center [383, 302] width 67 height 38
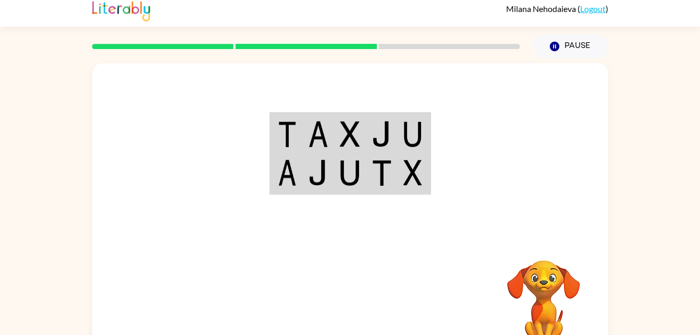
click at [284, 138] on img at bounding box center [287, 134] width 19 height 26
click at [284, 143] on img at bounding box center [287, 134] width 19 height 26
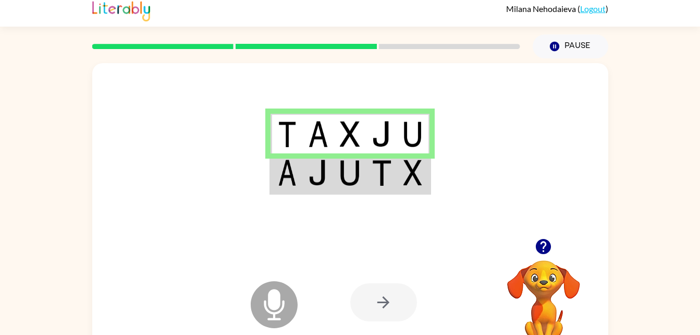
click at [366, 170] on td at bounding box center [382, 173] width 32 height 40
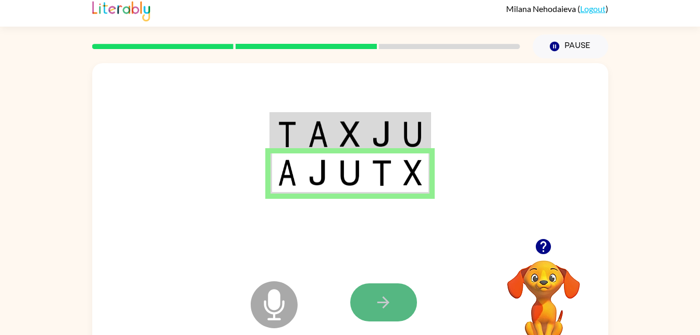
click at [383, 293] on icon "button" at bounding box center [383, 302] width 18 height 18
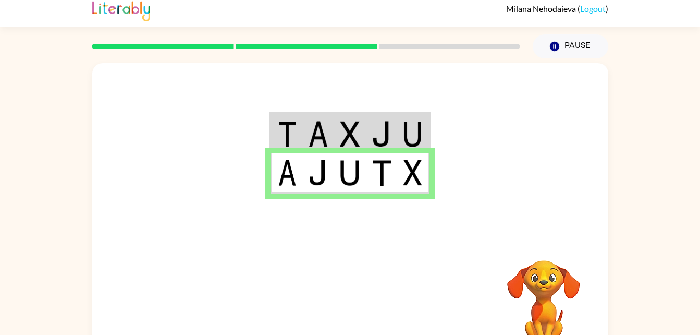
scroll to position [6, 0]
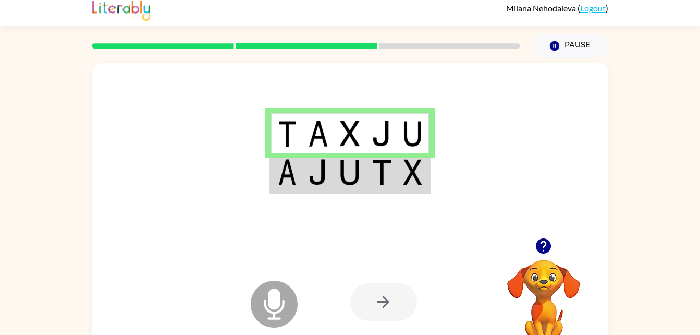
click at [364, 168] on td at bounding box center [350, 173] width 32 height 40
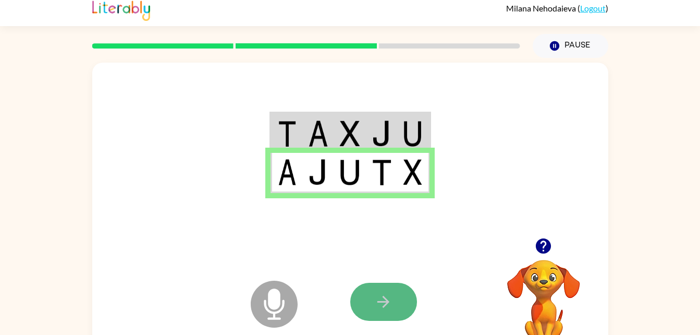
click at [371, 296] on button "button" at bounding box center [383, 302] width 67 height 38
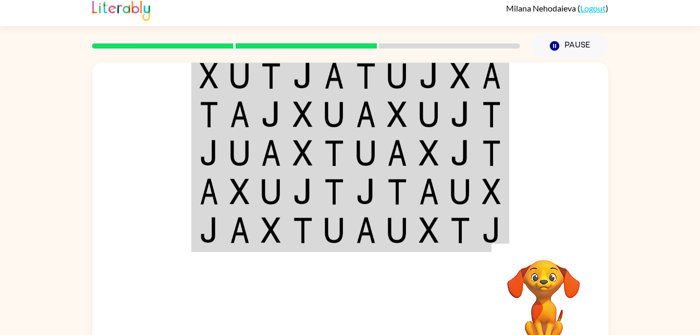
scroll to position [0, 0]
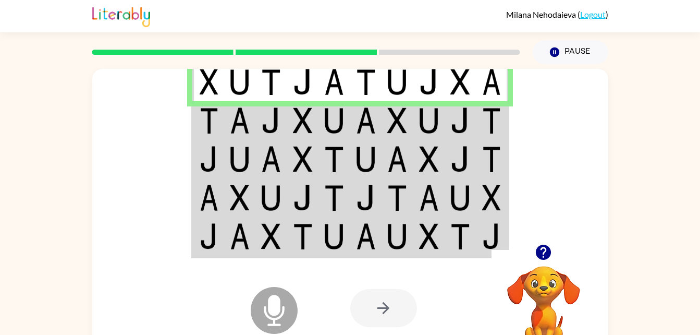
click at [468, 252] on div at bounding box center [427, 307] width 154 height 117
click at [460, 239] on img at bounding box center [460, 236] width 20 height 26
click at [435, 205] on img at bounding box center [429, 198] width 20 height 26
click at [428, 116] on img at bounding box center [429, 120] width 20 height 26
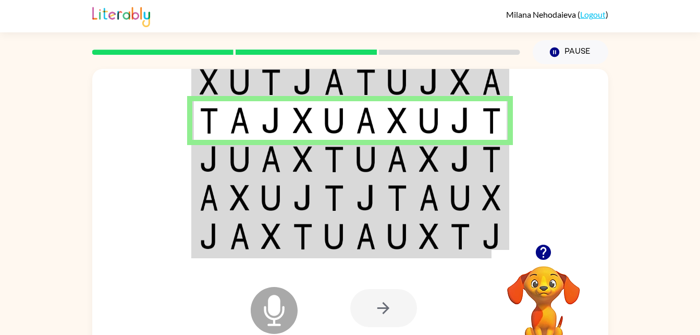
click at [428, 116] on img at bounding box center [429, 120] width 20 height 26
click at [342, 142] on td at bounding box center [334, 159] width 32 height 39
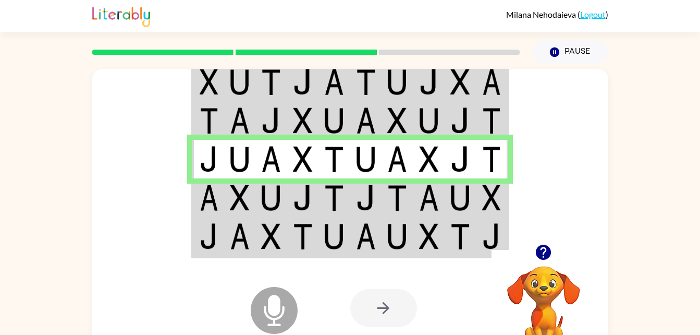
click at [472, 242] on td at bounding box center [461, 237] width 32 height 40
click at [439, 224] on td at bounding box center [429, 237] width 32 height 40
click at [435, 220] on td at bounding box center [429, 237] width 32 height 40
click at [430, 193] on img at bounding box center [429, 198] width 20 height 26
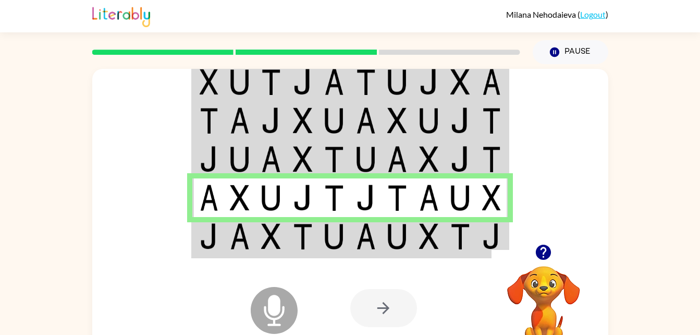
click at [350, 237] on td at bounding box center [366, 237] width 32 height 40
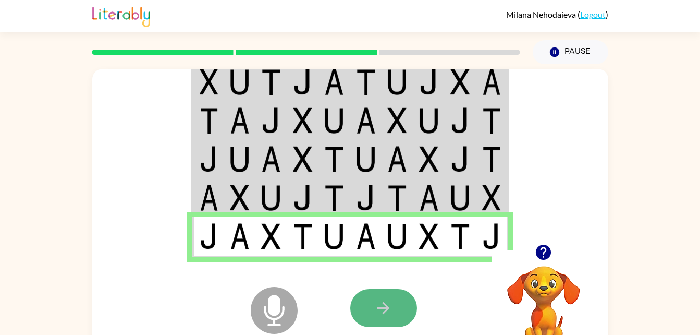
click at [388, 314] on icon "button" at bounding box center [383, 308] width 18 height 18
